Goal: Transaction & Acquisition: Purchase product/service

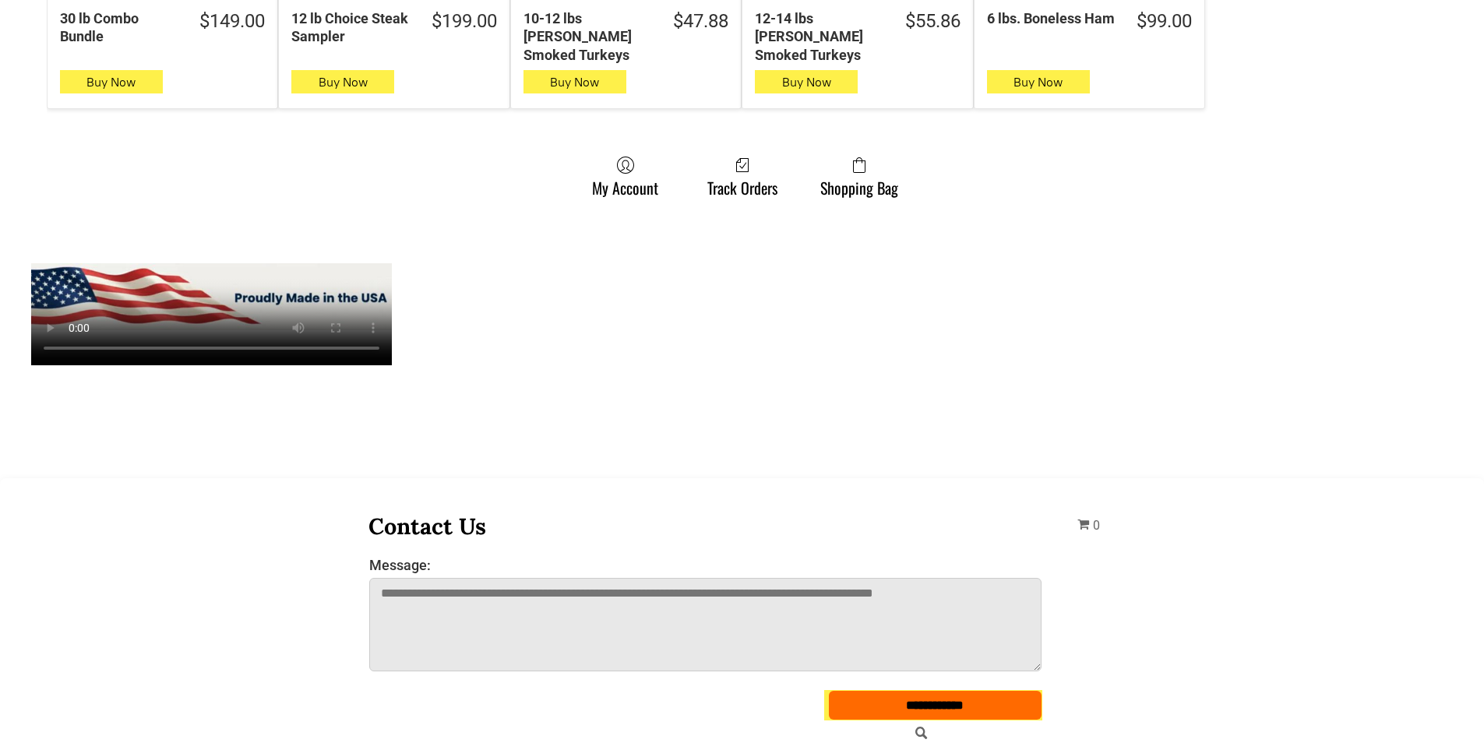
scroll to position [1246, 0]
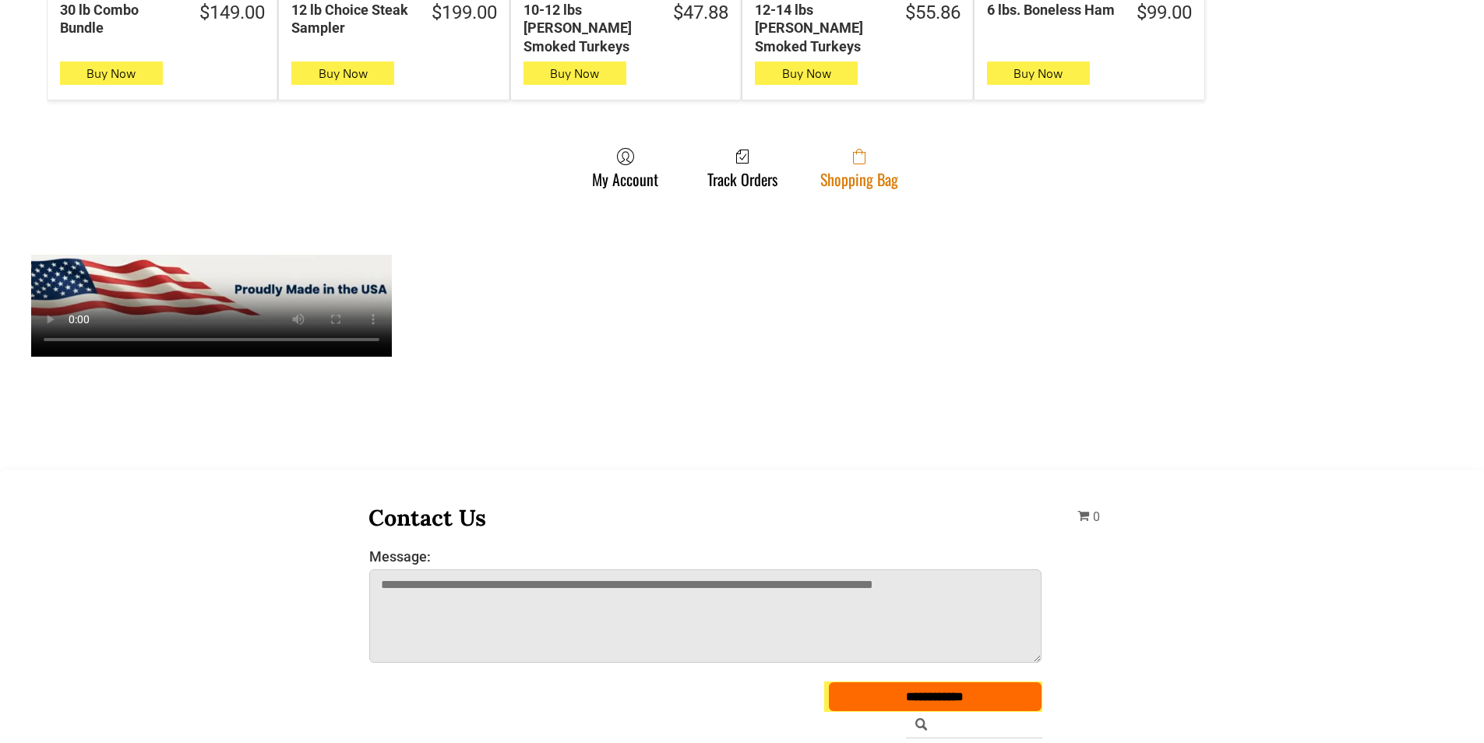
click at [827, 169] on link "Shopping Bag" at bounding box center [859, 167] width 93 height 41
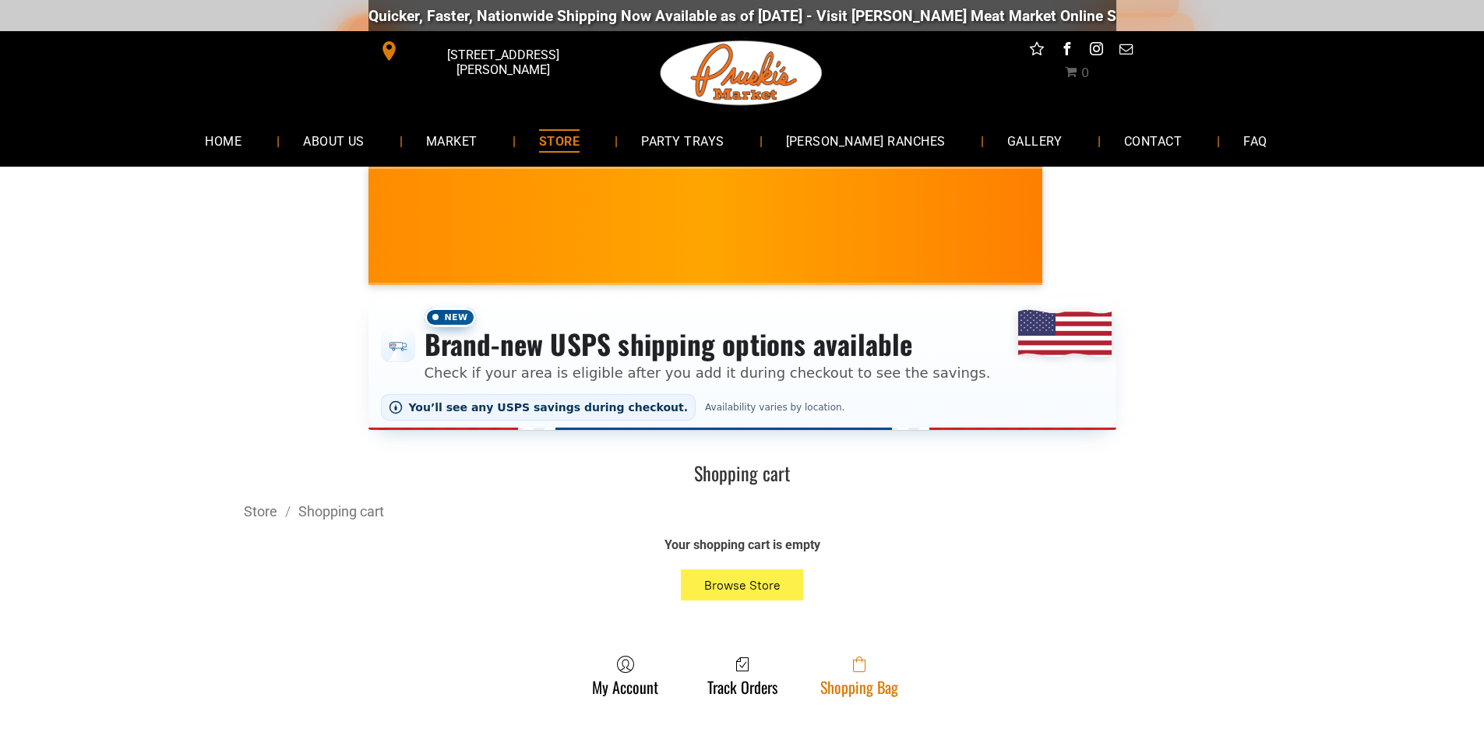
click at [848, 674] on span at bounding box center [859, 664] width 78 height 19
click at [876, 685] on link "Shopping Bag" at bounding box center [859, 675] width 93 height 41
click at [840, 672] on span at bounding box center [859, 664] width 78 height 19
